Goal: Task Accomplishment & Management: Complete application form

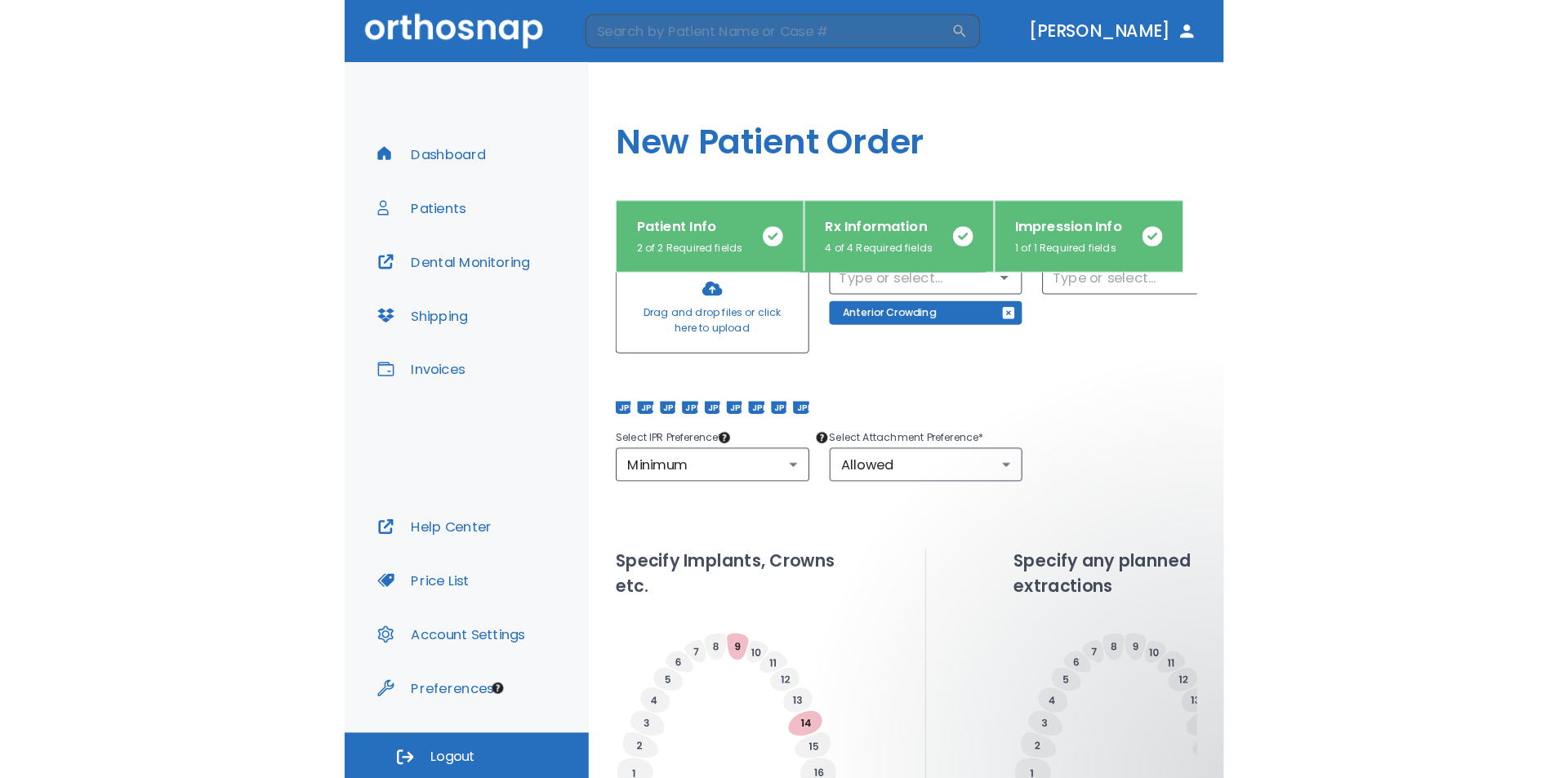
scroll to position [54, 0]
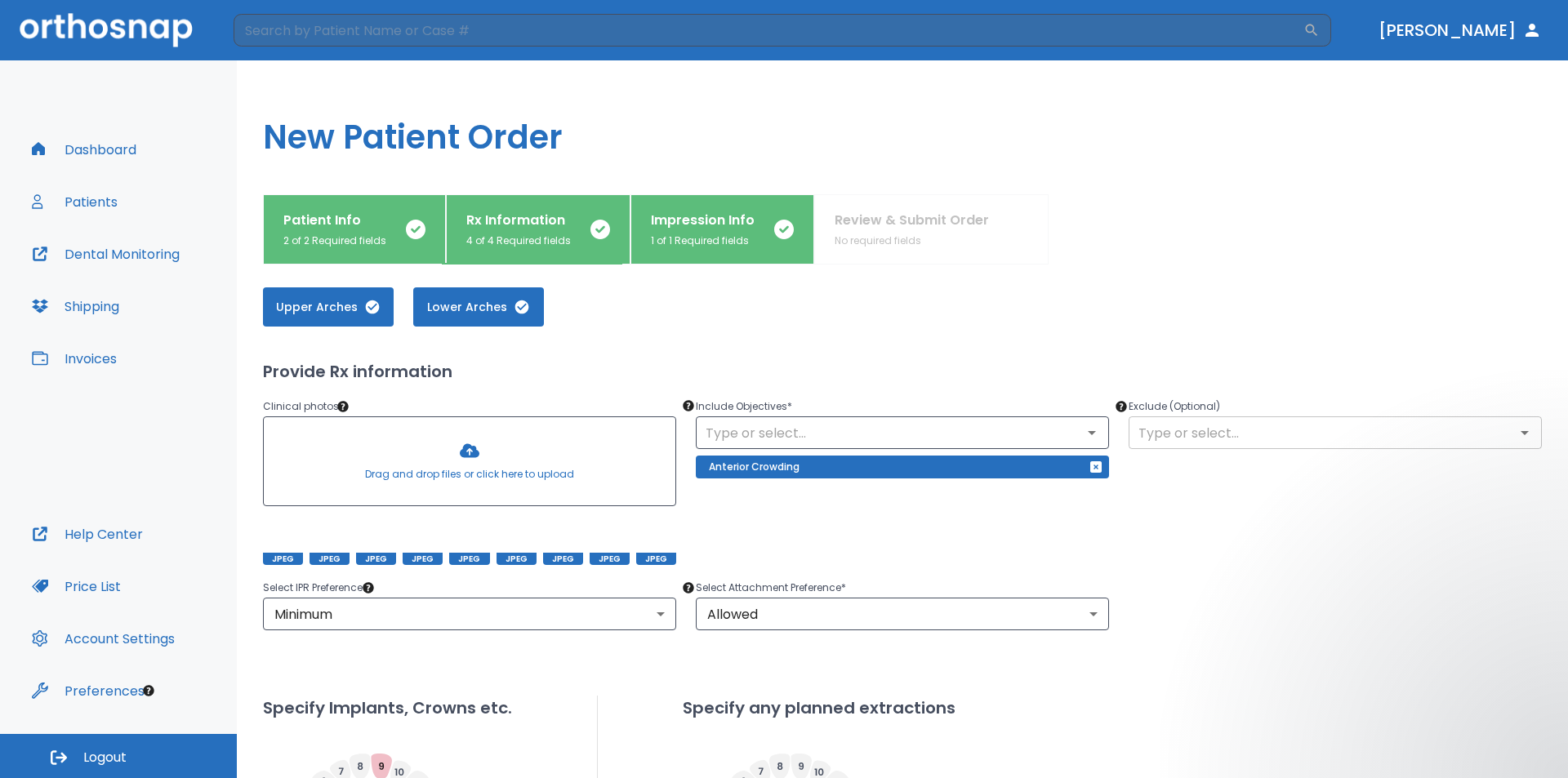
click at [1515, 433] on icon "Open" at bounding box center [1524, 433] width 19 height 19
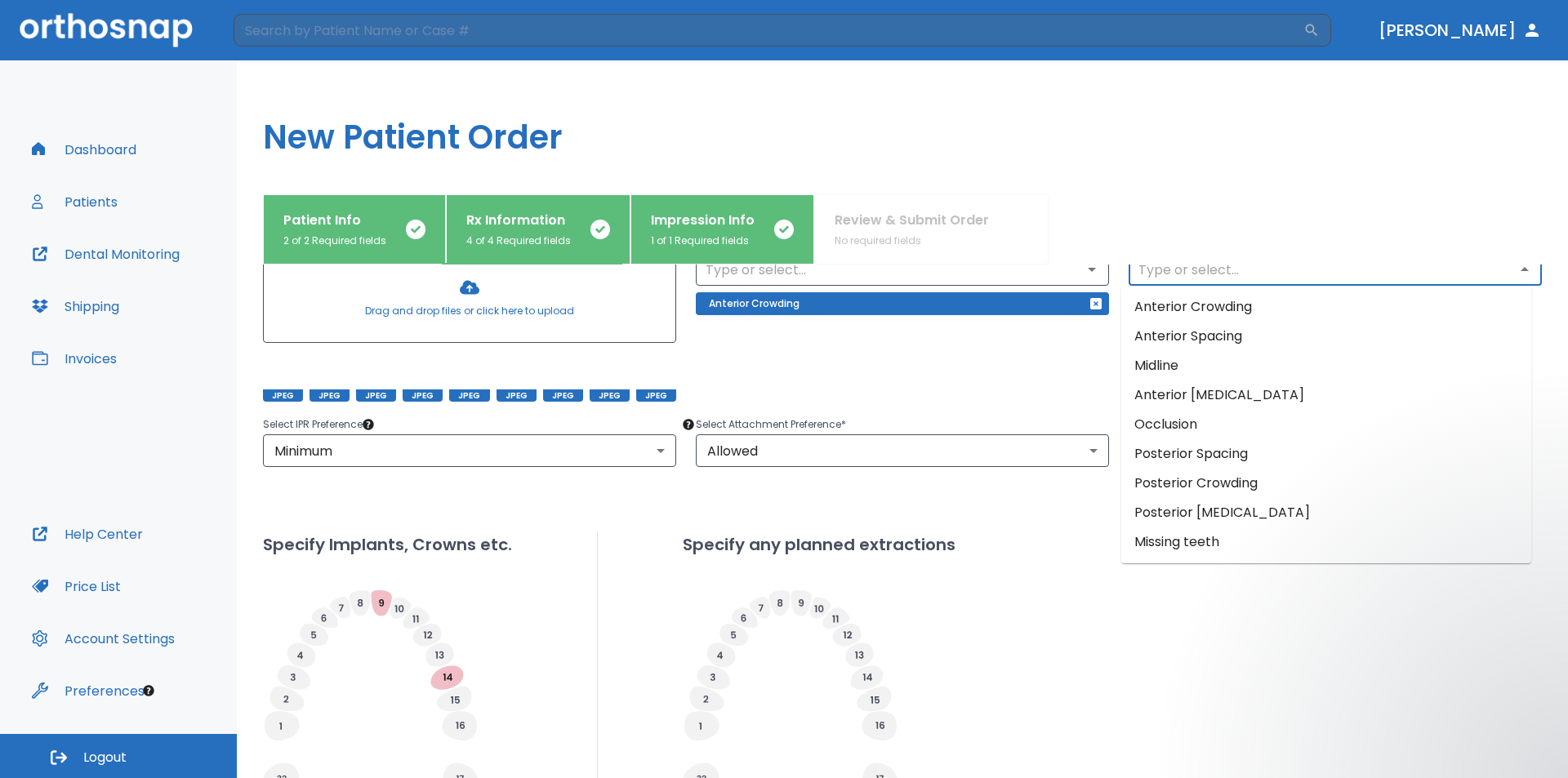
scroll to position [484, 0]
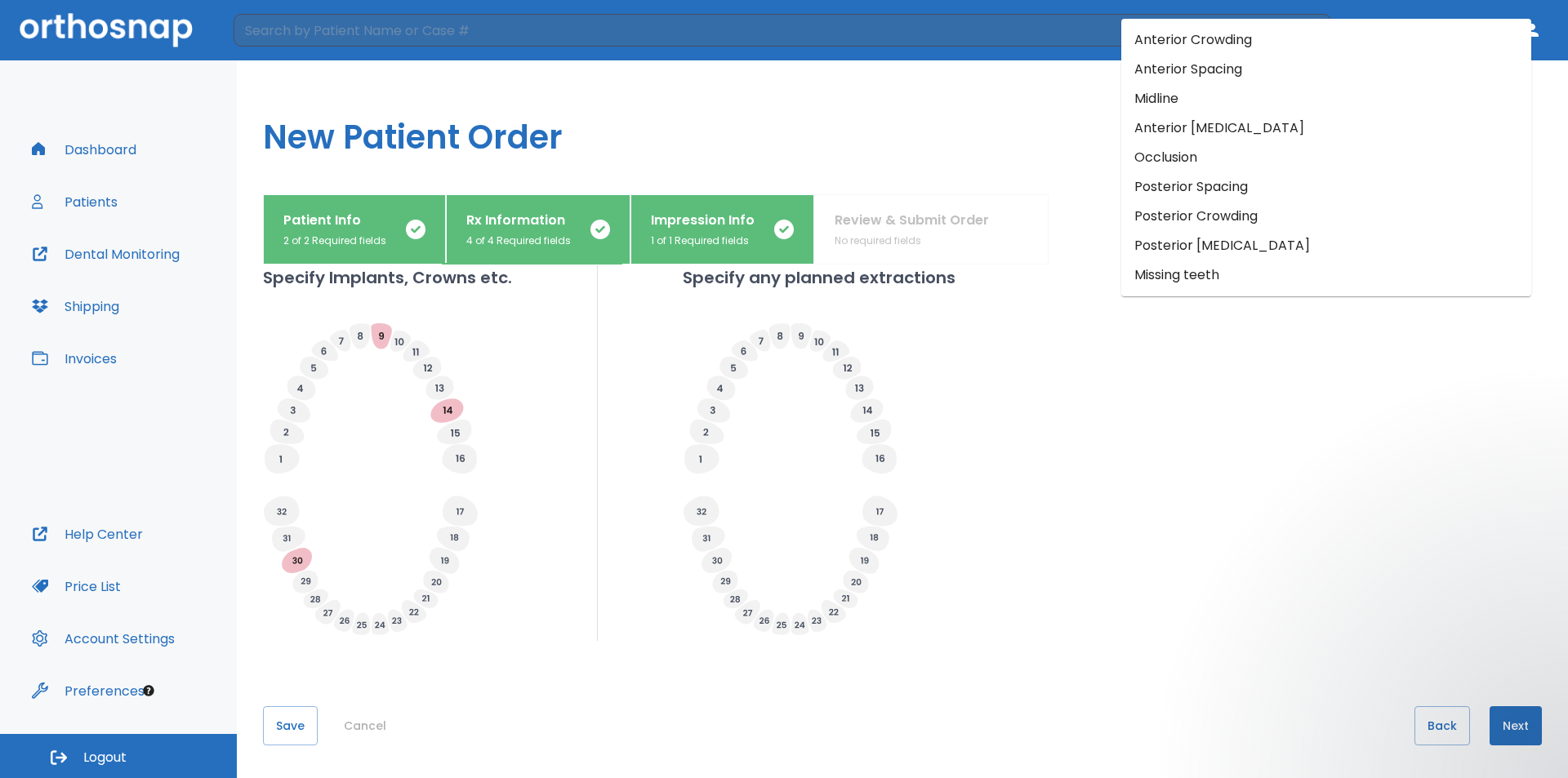
click at [1500, 729] on button "Next" at bounding box center [1516, 726] width 52 height 39
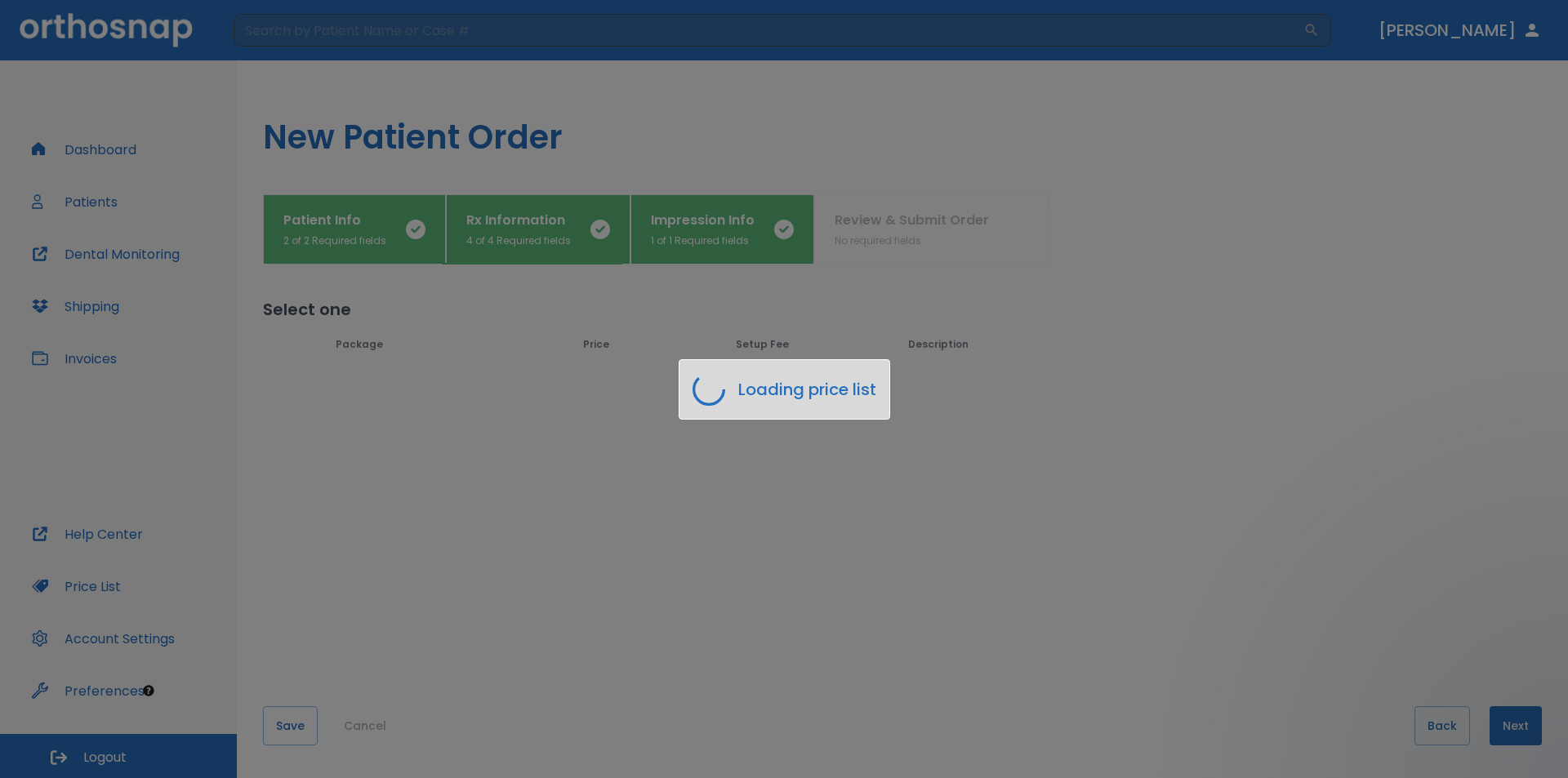
scroll to position [0, 0]
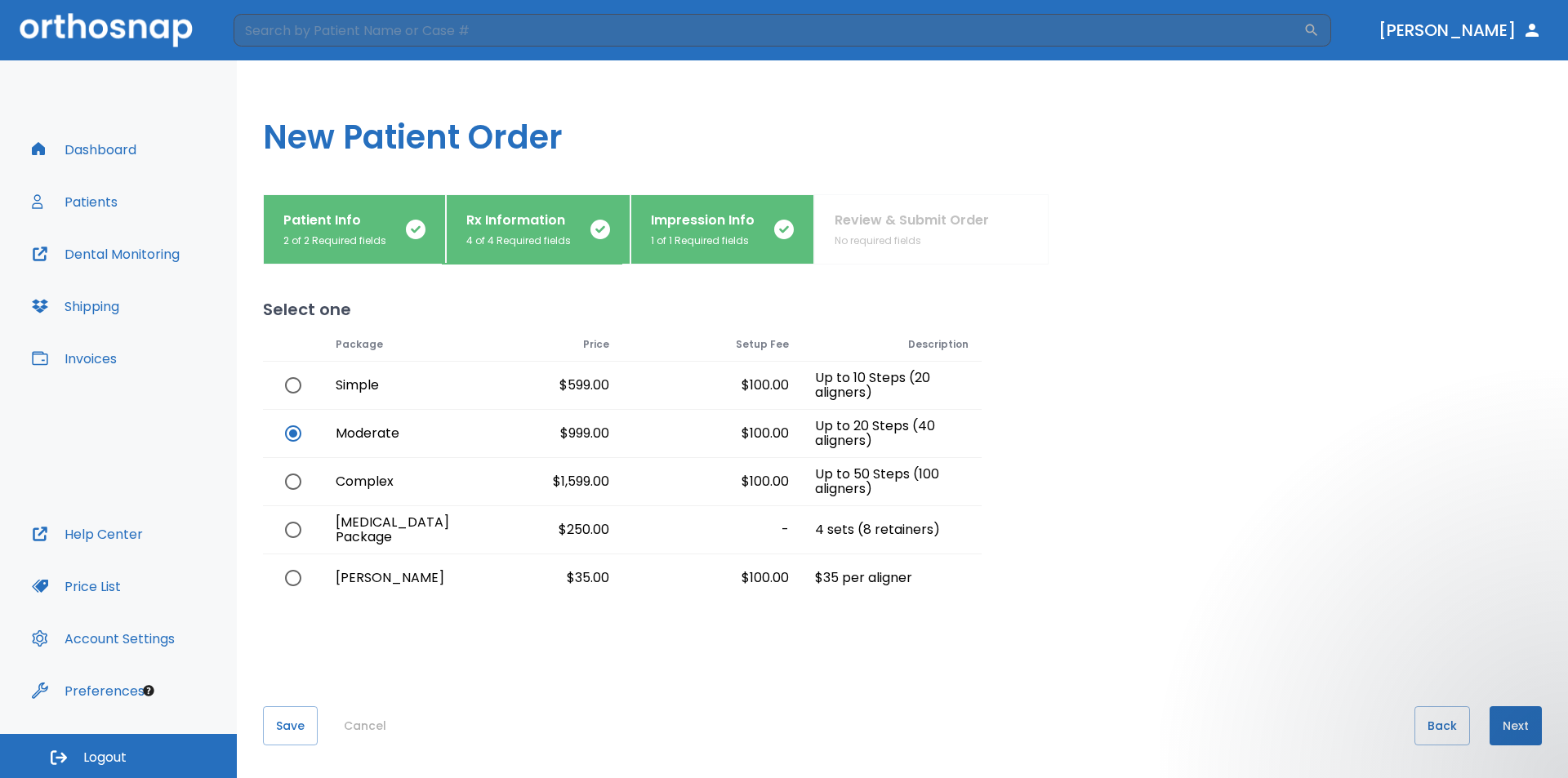
click at [293, 480] on input "radio" at bounding box center [292, 481] width 34 height 34
radio input "true"
click at [290, 431] on input "radio" at bounding box center [292, 433] width 34 height 34
radio input "true"
radio input "false"
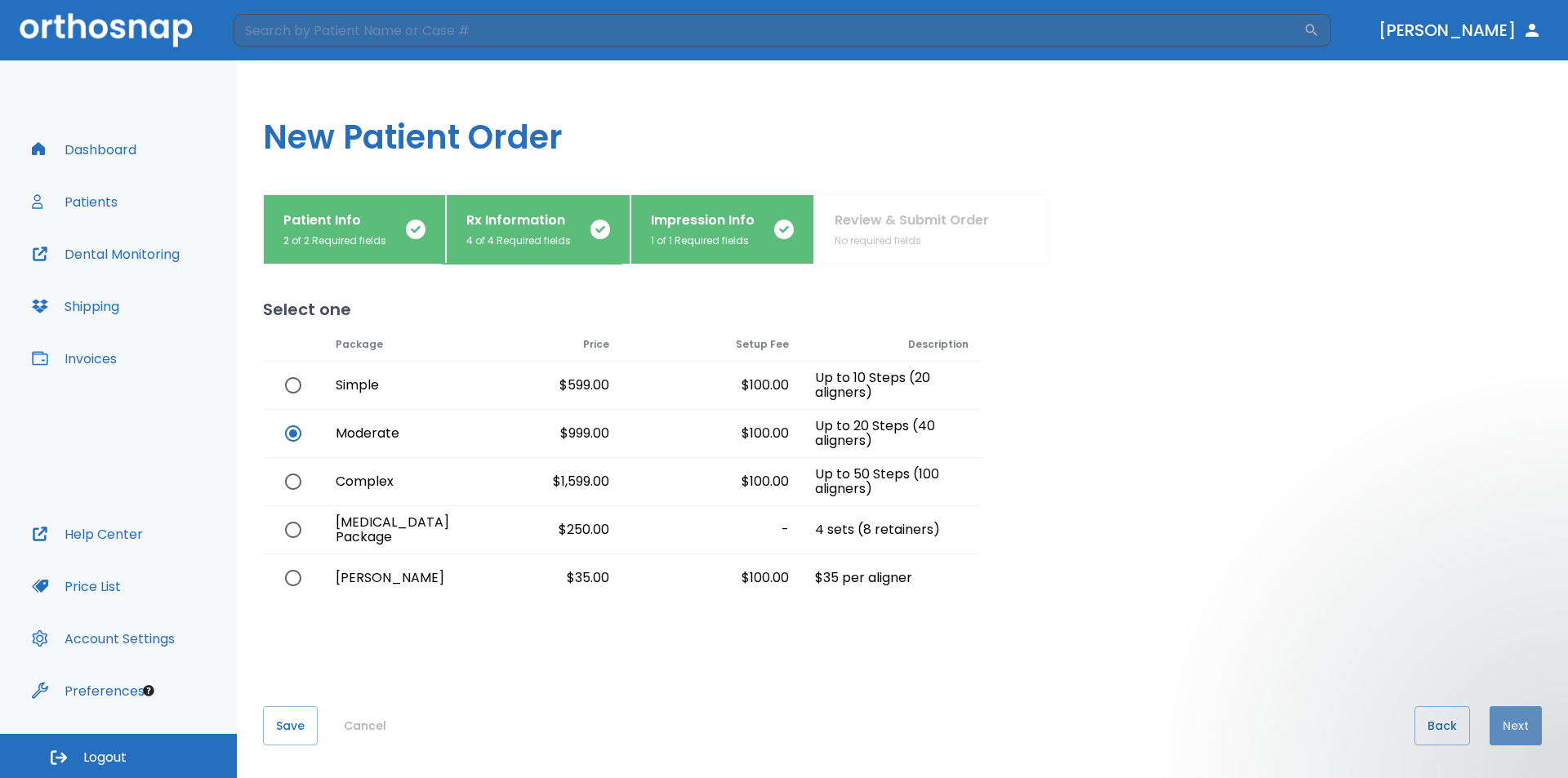
click at [1502, 727] on button "Next" at bounding box center [1516, 726] width 52 height 39
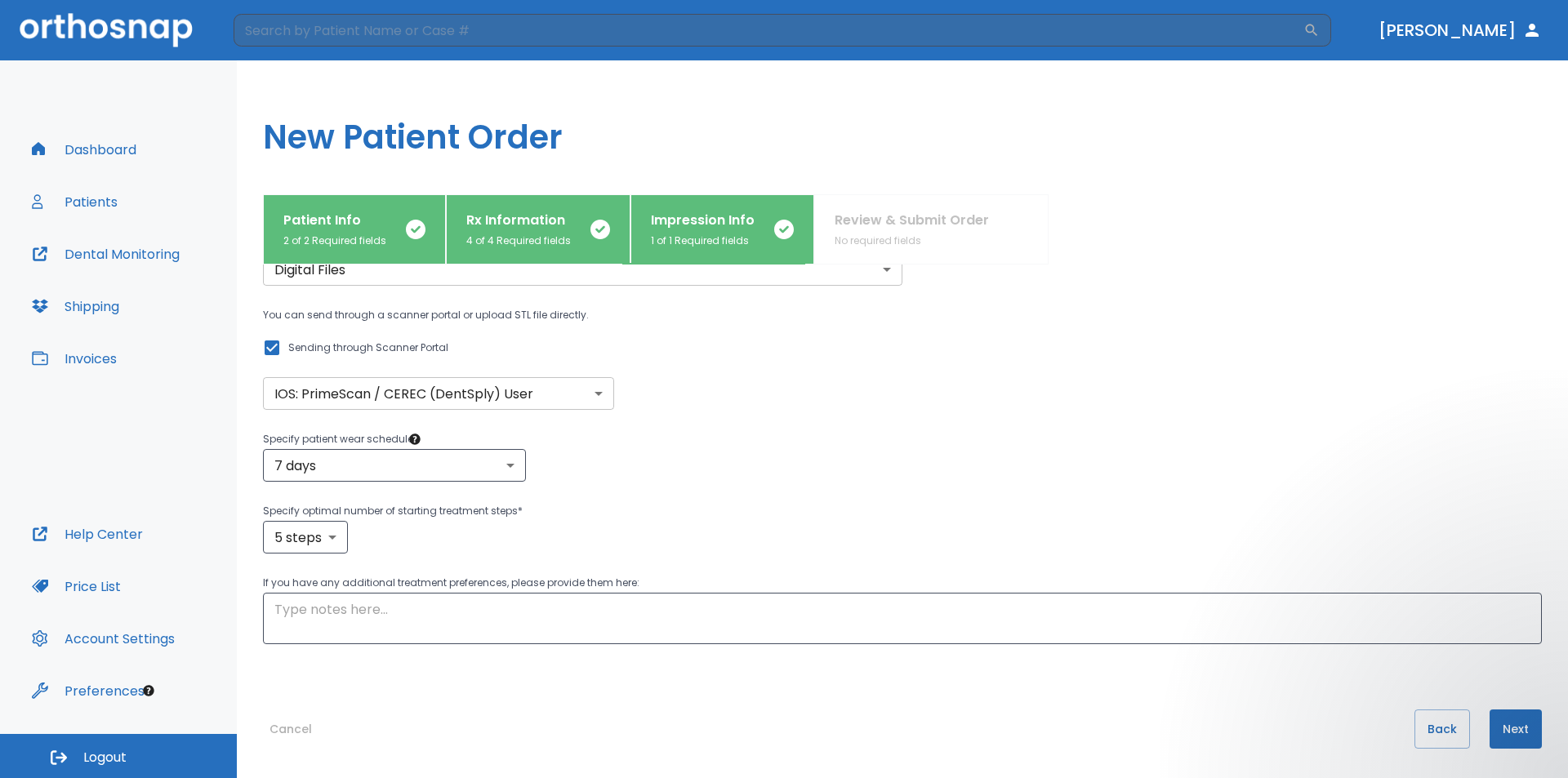
scroll to position [85, 0]
click at [333, 607] on textarea at bounding box center [901, 615] width 1255 height 38
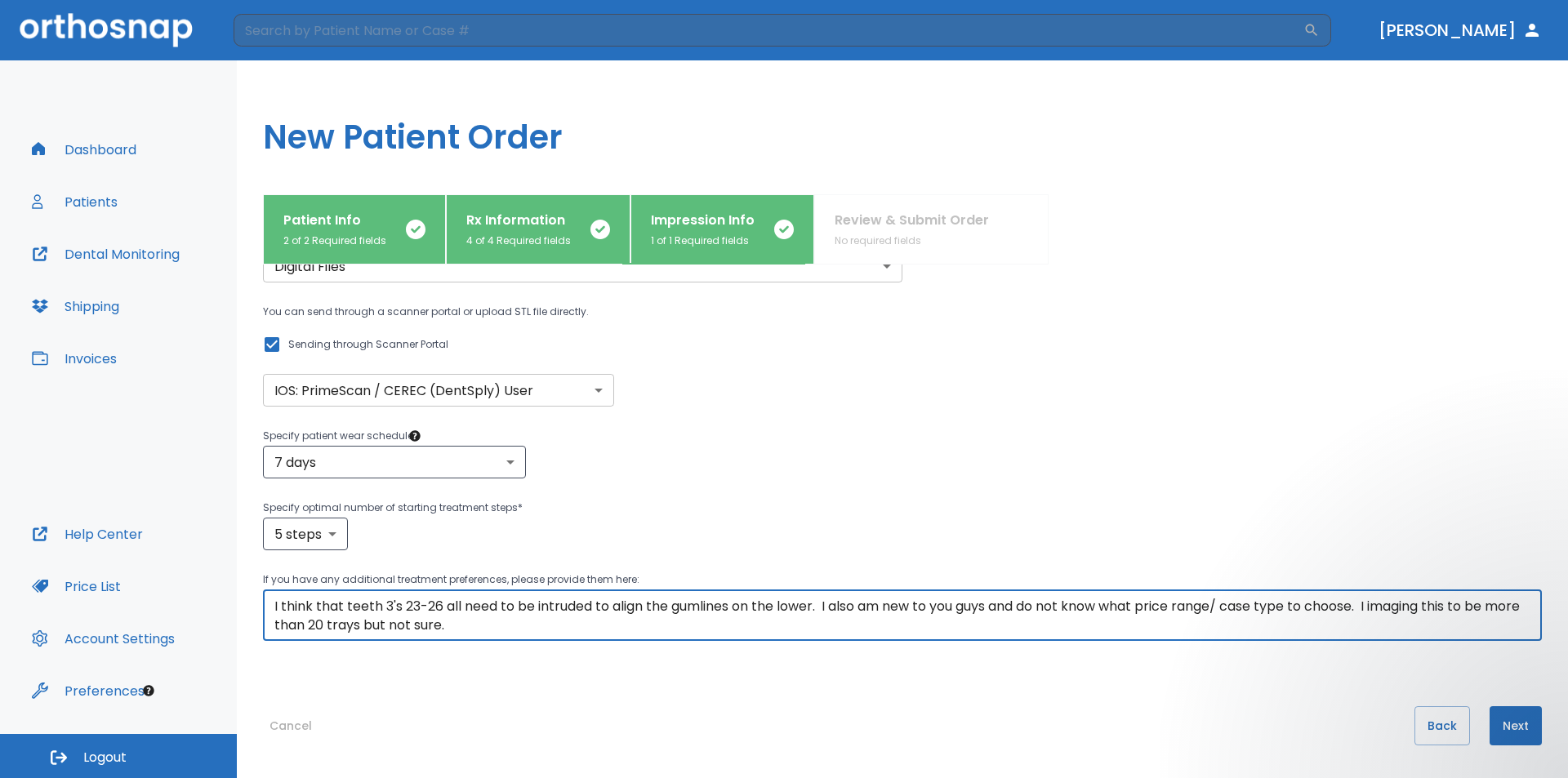
type textarea "I think that teeth 3's 23-26 all need to be intruded to align the gumlines on t…"
click at [1506, 728] on button "Next" at bounding box center [1516, 726] width 52 height 39
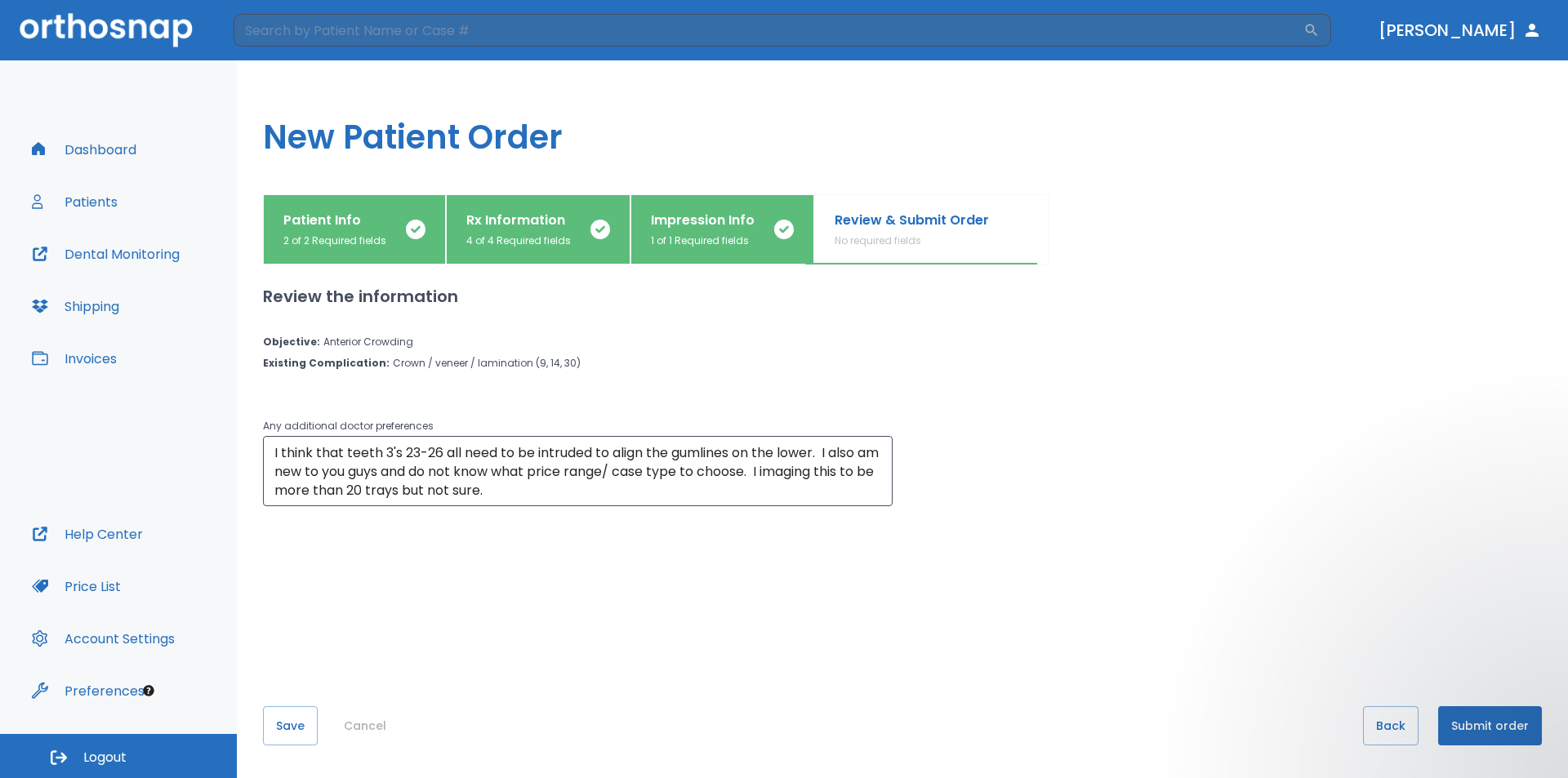
scroll to position [0, 0]
click at [1489, 727] on button "Submit order" at bounding box center [1489, 726] width 104 height 39
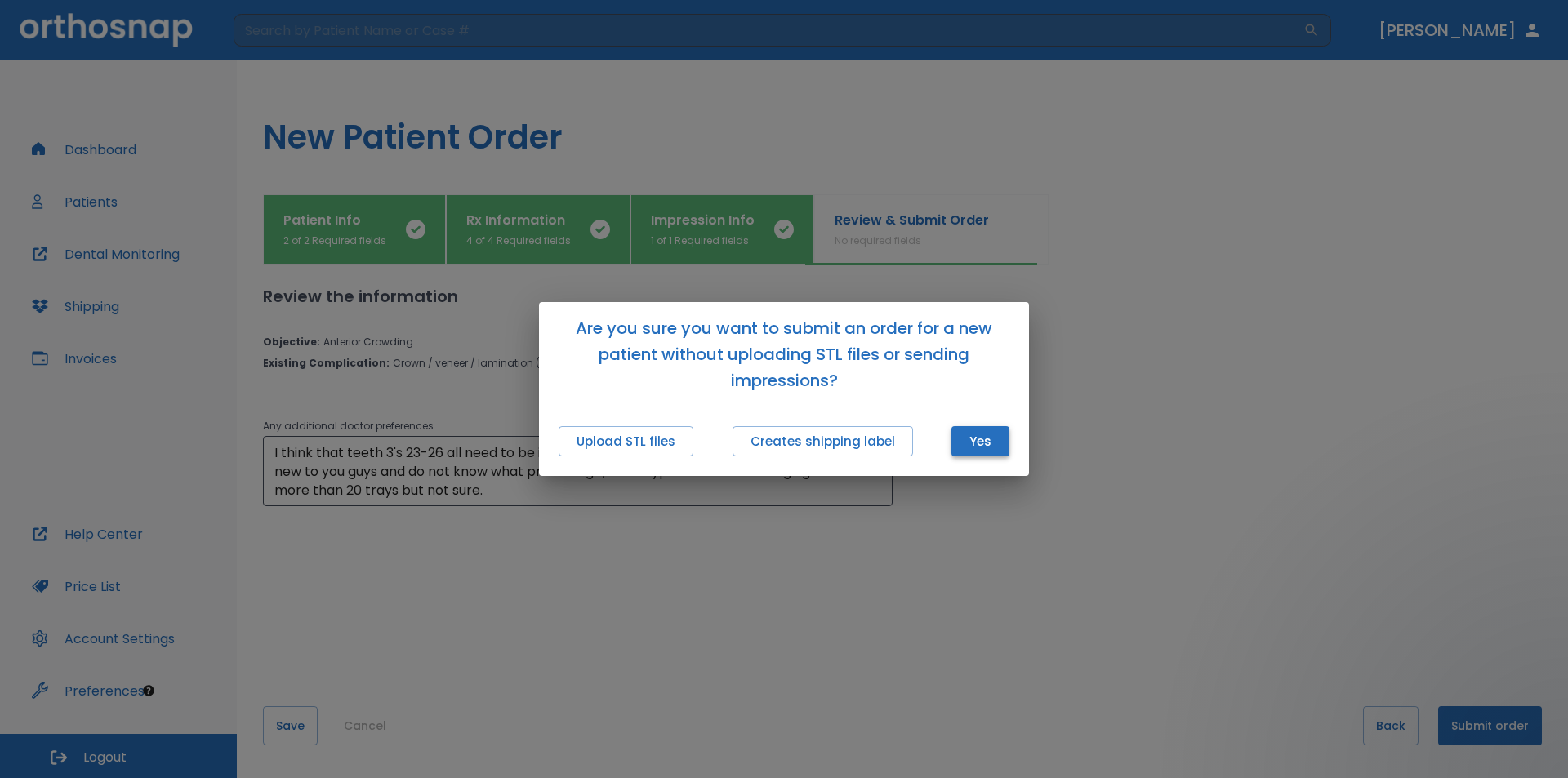
click at [989, 439] on button "Yes" at bounding box center [980, 440] width 58 height 30
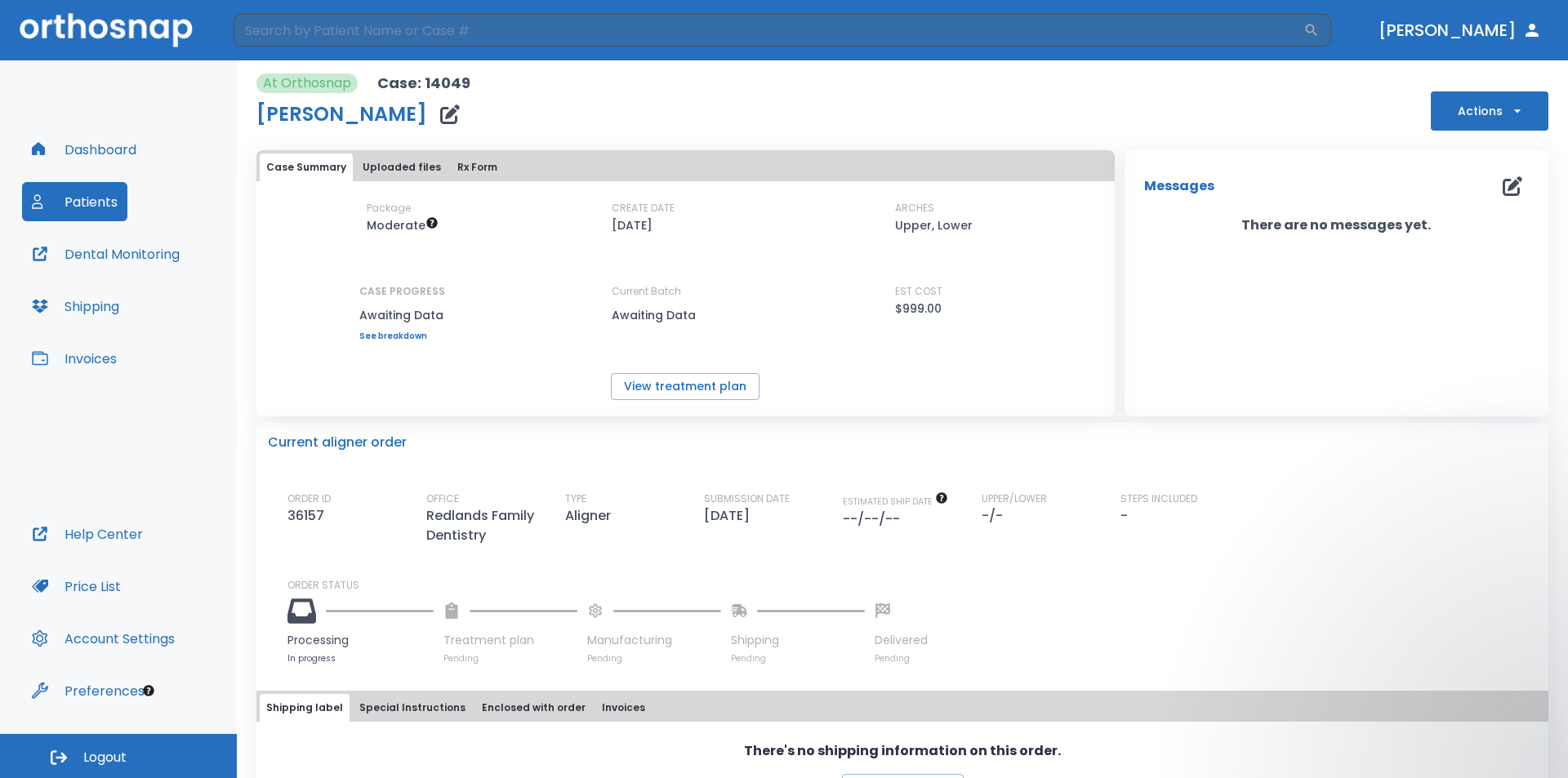
click at [93, 151] on button "Dashboard" at bounding box center [84, 149] width 124 height 39
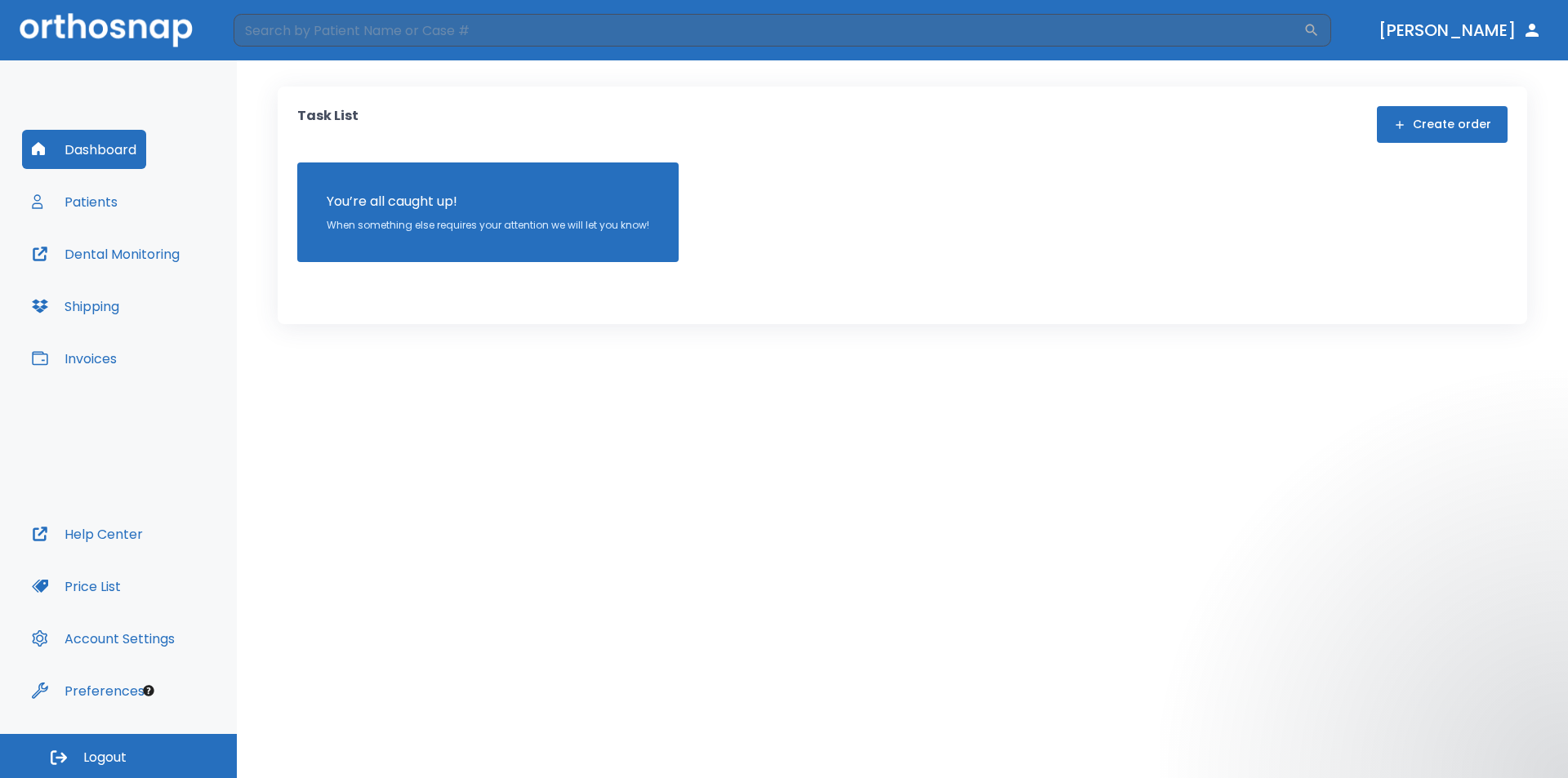
click at [94, 199] on button "Patients" at bounding box center [75, 201] width 106 height 39
